Goal: Transaction & Acquisition: Purchase product/service

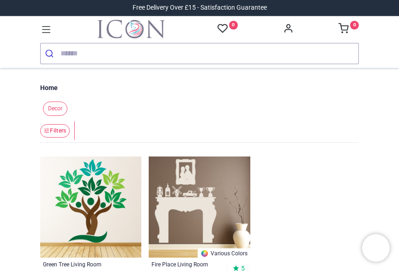
click at [94, 53] on input "search" at bounding box center [210, 53] width 298 height 20
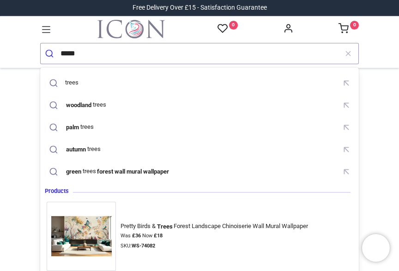
type input "*****"
click at [50, 53] on button "submit" at bounding box center [51, 53] width 20 height 20
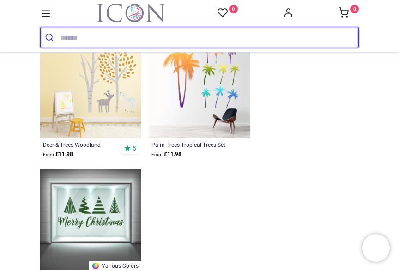
scroll to position [1096, 0]
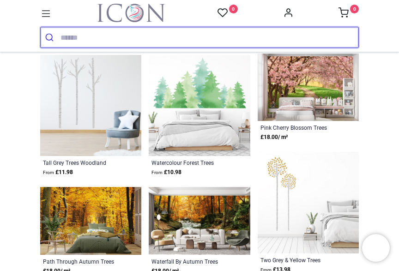
scroll to position [1338, 0]
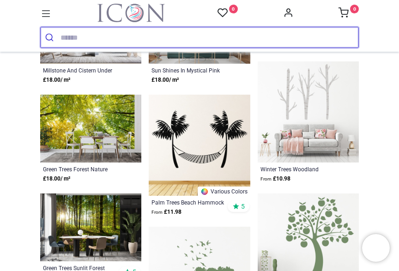
scroll to position [3252, 0]
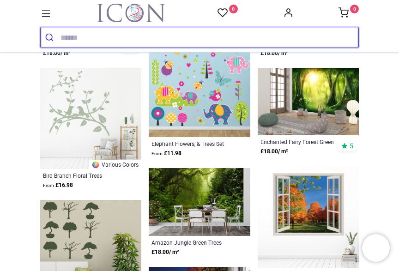
scroll to position [3846, 0]
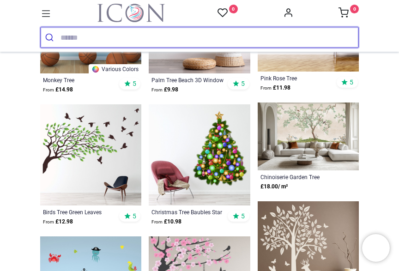
scroll to position [5325, 0]
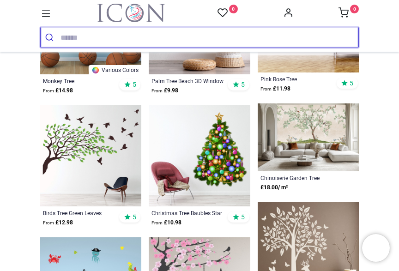
click at [66, 36] on input "search" at bounding box center [210, 37] width 298 height 20
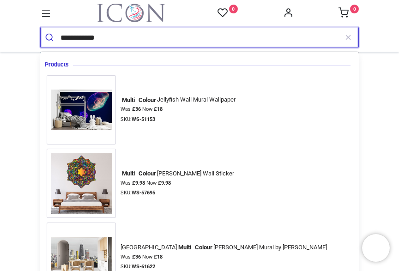
type input "**********"
click at [50, 37] on button "submit" at bounding box center [51, 37] width 20 height 20
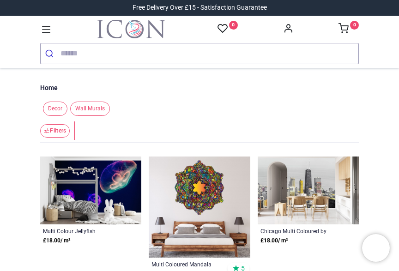
click at [56, 102] on span "Decor" at bounding box center [55, 109] width 24 height 14
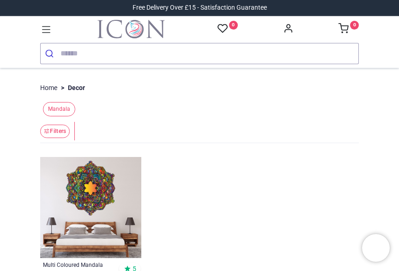
click at [54, 128] on button "Filters" at bounding box center [55, 131] width 30 height 13
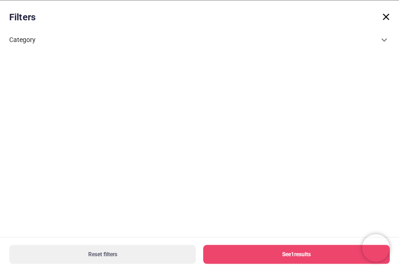
click at [384, 40] on icon at bounding box center [384, 39] width 11 height 11
click at [23, 63] on link "Decor 1" at bounding box center [200, 70] width 366 height 17
click at [43, 62] on span "Decor" at bounding box center [40, 66] width 18 height 9
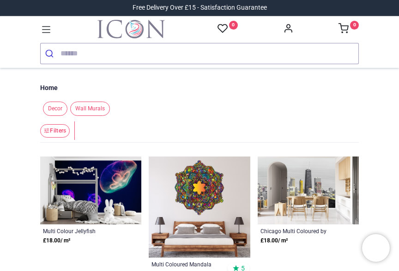
click at [72, 50] on input "search" at bounding box center [210, 53] width 298 height 20
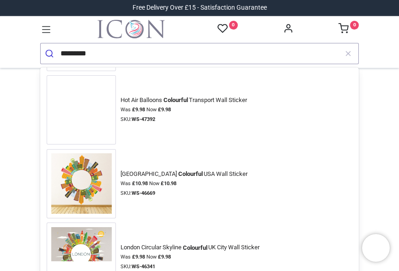
scroll to position [2080, 0]
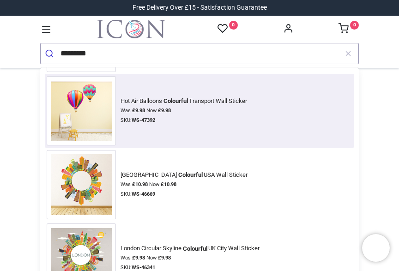
click at [92, 124] on img at bounding box center [81, 110] width 69 height 69
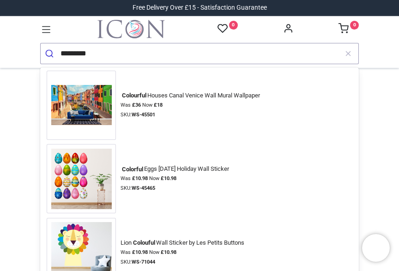
scroll to position [5996, 0]
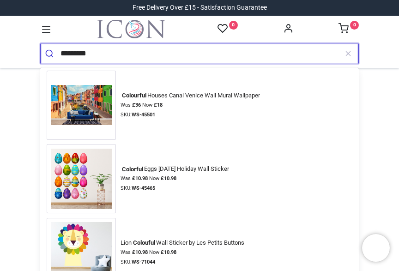
click at [91, 55] on input "*********" at bounding box center [199, 53] width 277 height 20
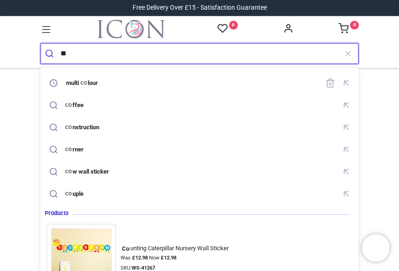
type input "*"
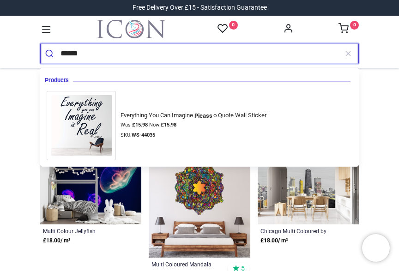
type input "******"
click at [50, 53] on button "submit" at bounding box center [51, 53] width 20 height 20
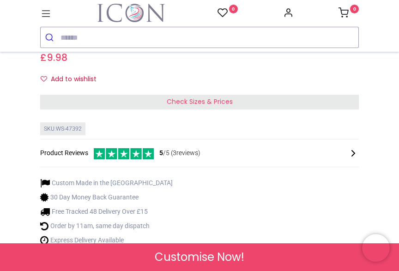
scroll to position [368, 0]
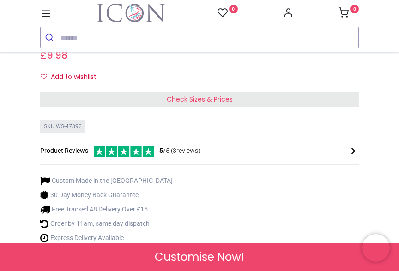
click at [228, 104] on span "Check Sizes & Prices" at bounding box center [200, 99] width 66 height 9
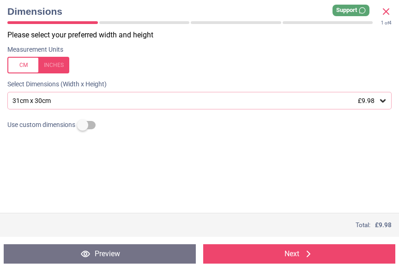
click at [384, 100] on icon at bounding box center [383, 100] width 6 height 3
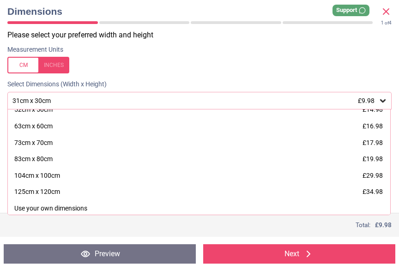
scroll to position [40, 0]
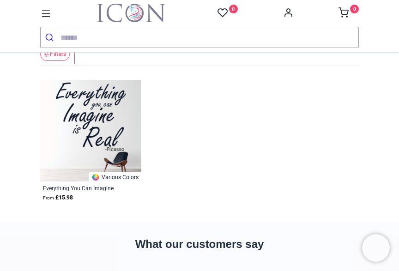
scroll to position [60, 0]
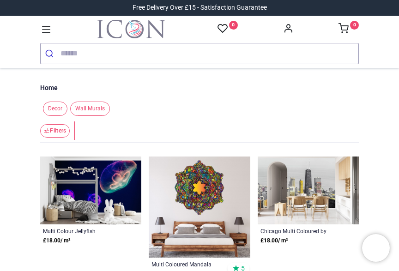
click at [56, 107] on span "Decor" at bounding box center [55, 109] width 24 height 14
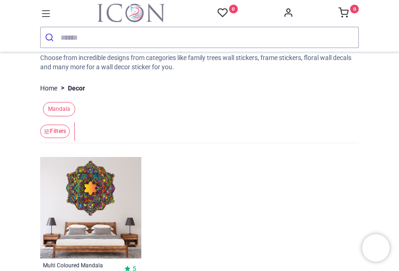
scroll to position [79, 0]
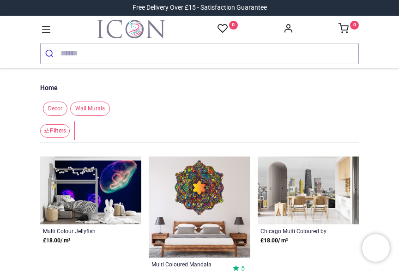
click at [74, 47] on input "search" at bounding box center [210, 53] width 298 height 20
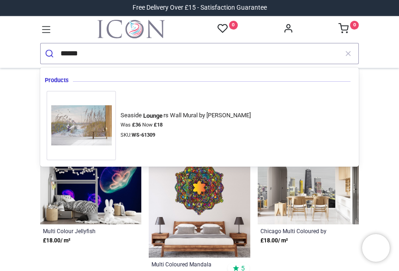
type input "******"
click at [50, 53] on button "submit" at bounding box center [51, 53] width 20 height 20
